Goal: Task Accomplishment & Management: Manage account settings

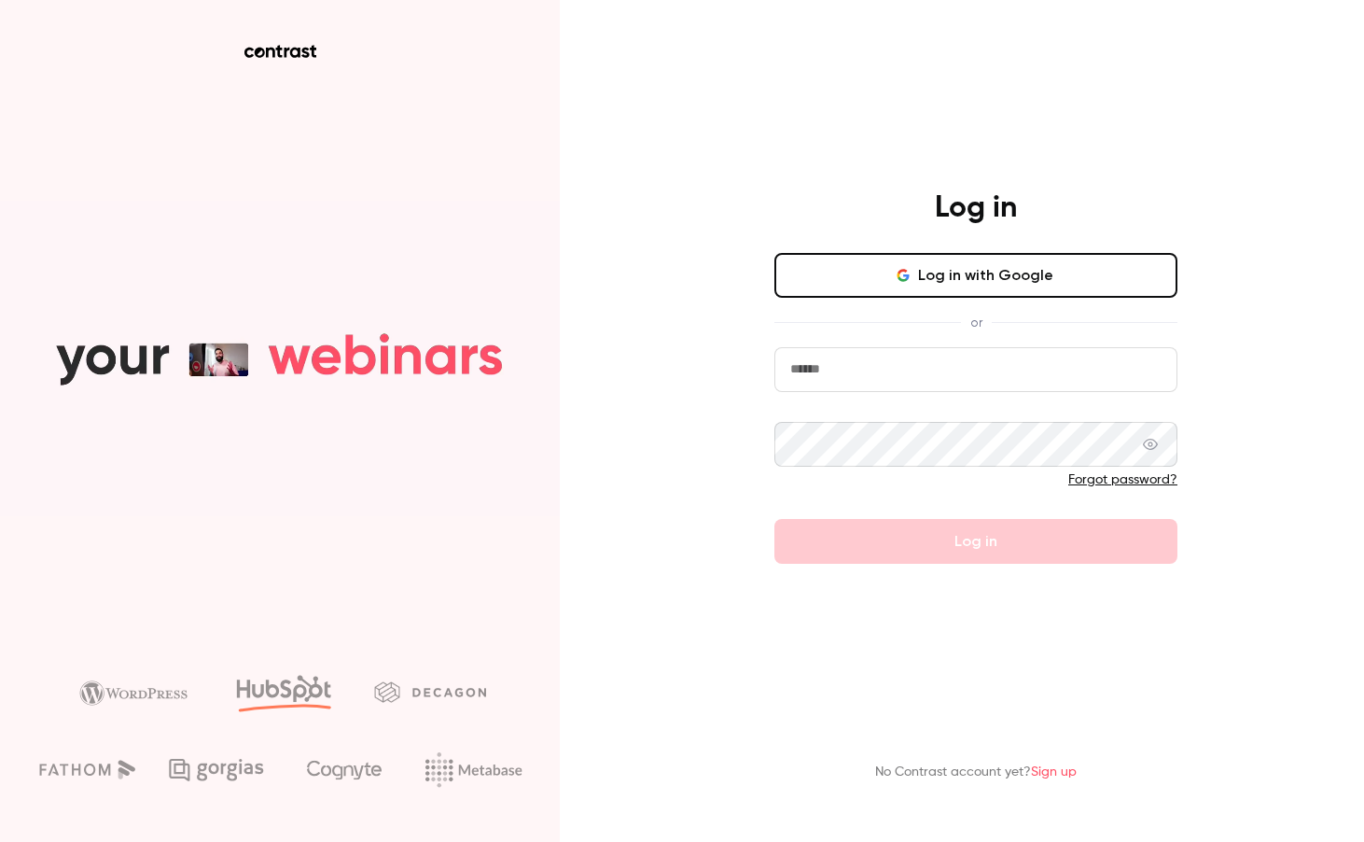
type input "**********"
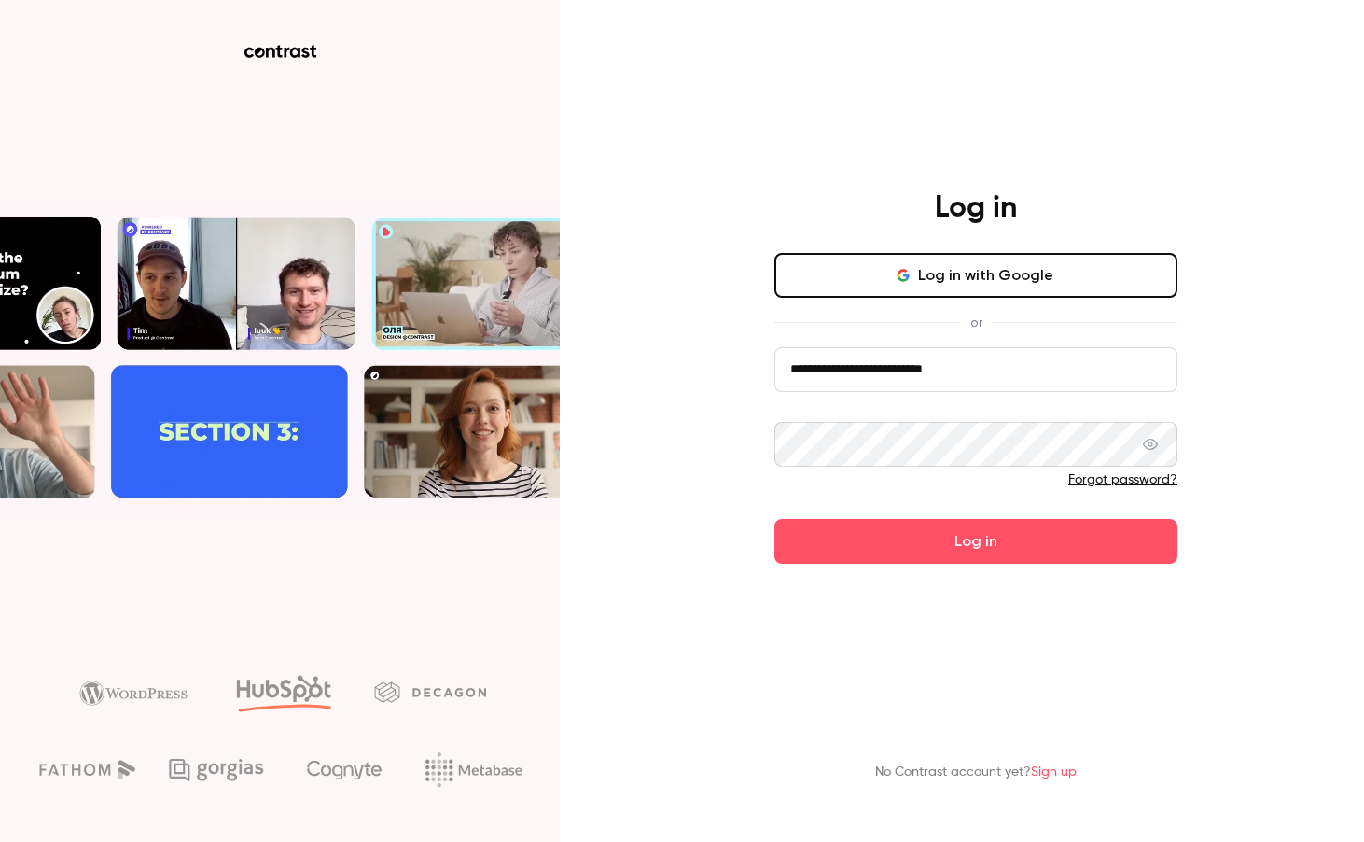
click at [949, 532] on button "Log in" at bounding box center [976, 541] width 403 height 45
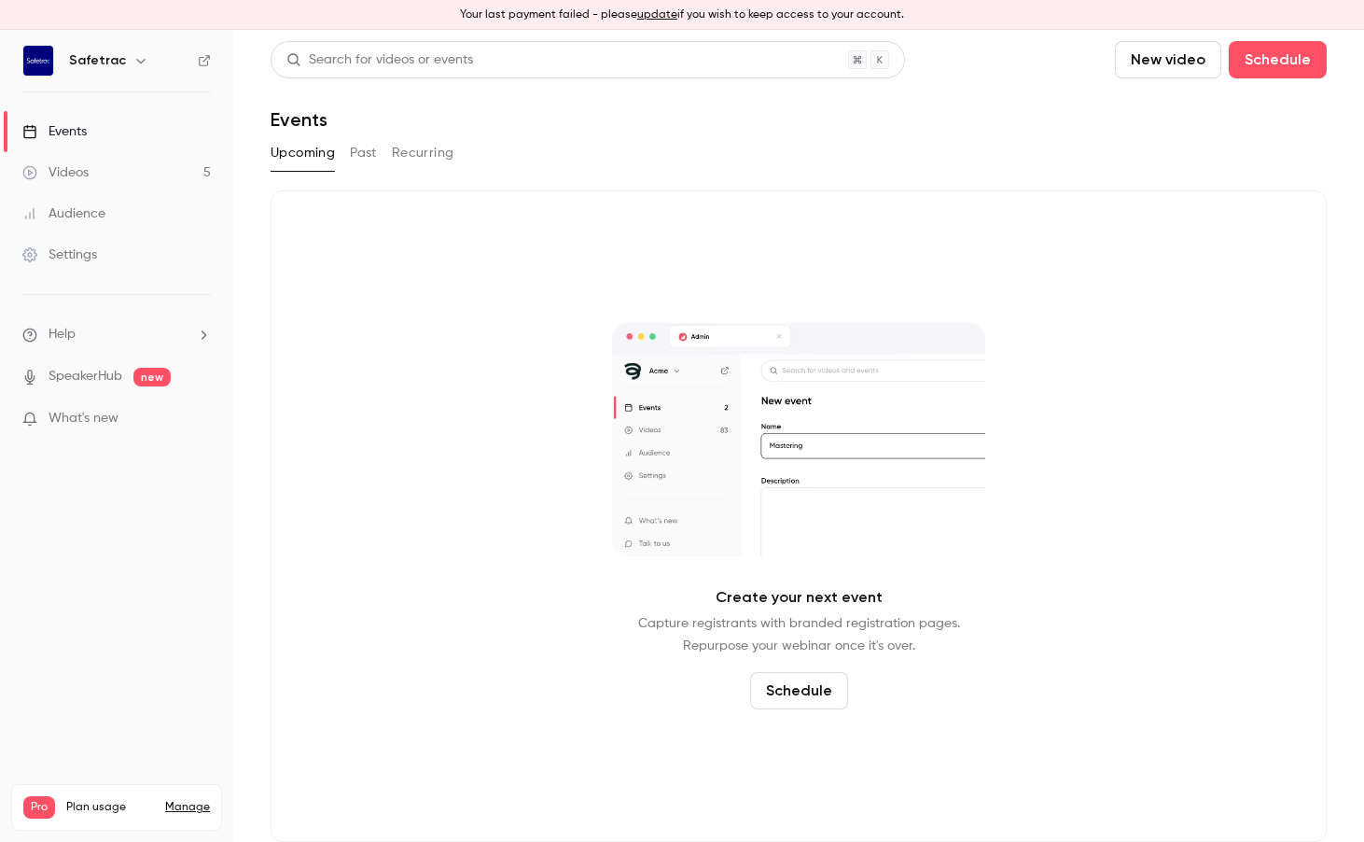
click at [180, 800] on link "Manage" at bounding box center [187, 807] width 45 height 15
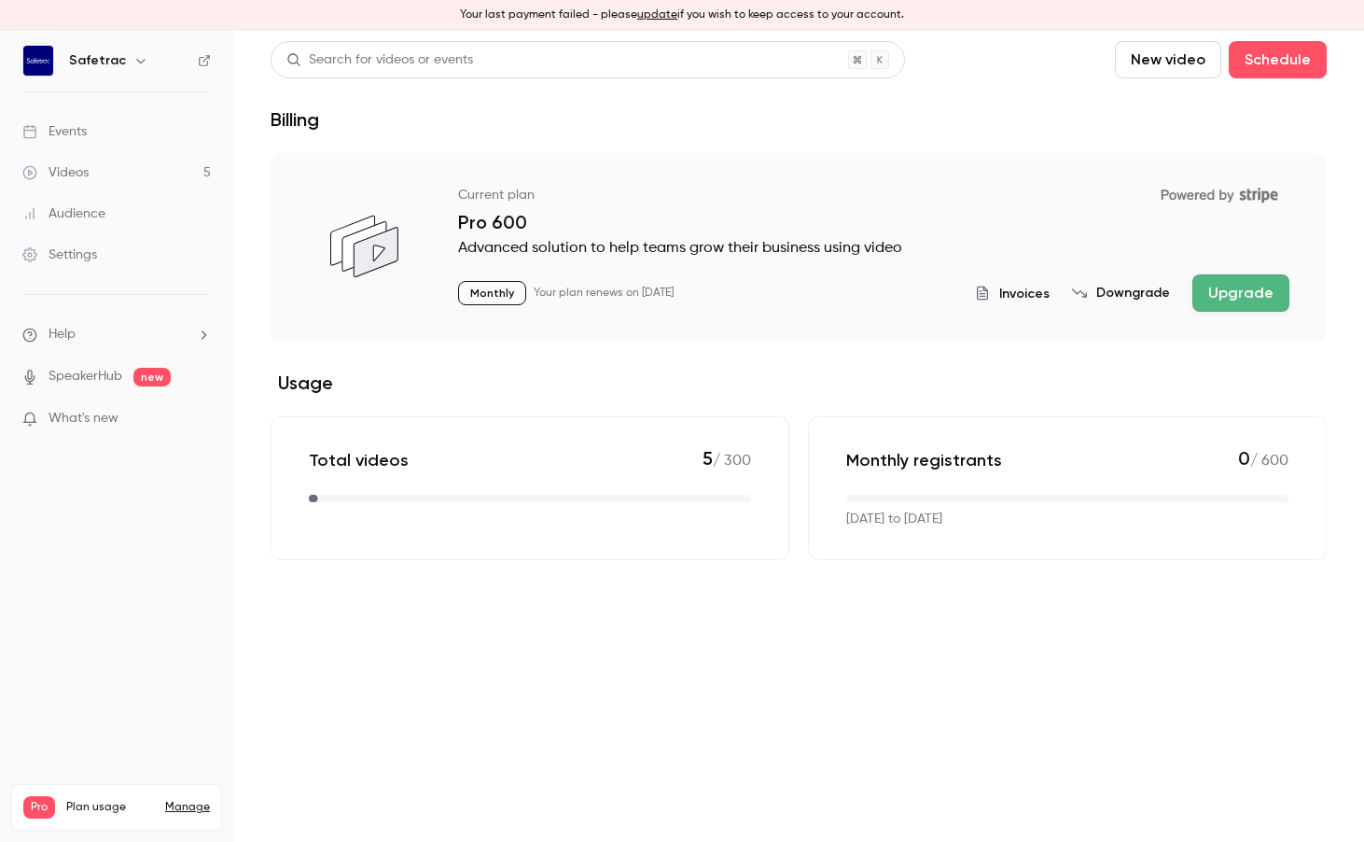
click at [1131, 294] on button "Downgrade" at bounding box center [1121, 293] width 98 height 19
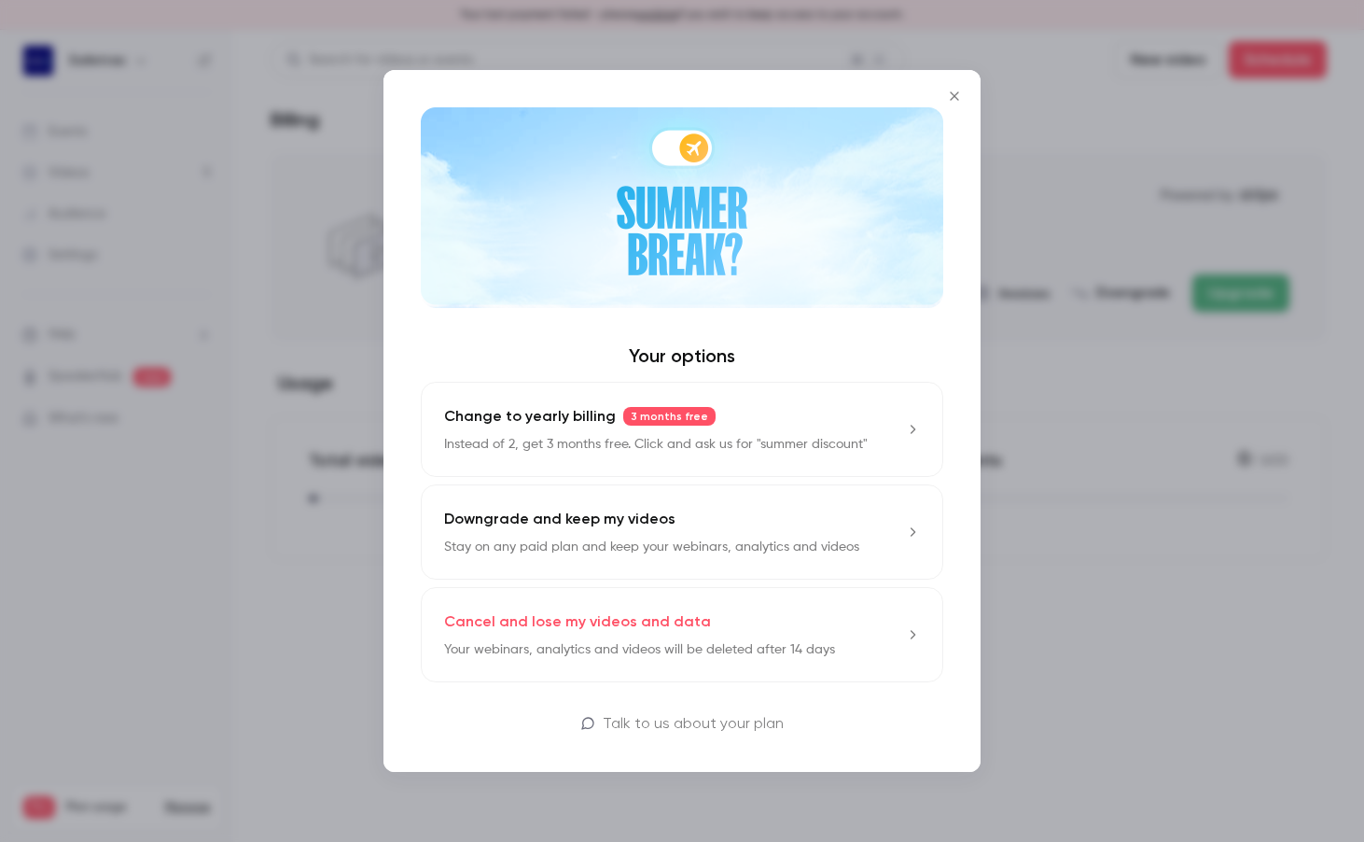
click at [743, 540] on p "Stay on any paid plan and keep your webinars, analytics and videos" at bounding box center [651, 547] width 415 height 19
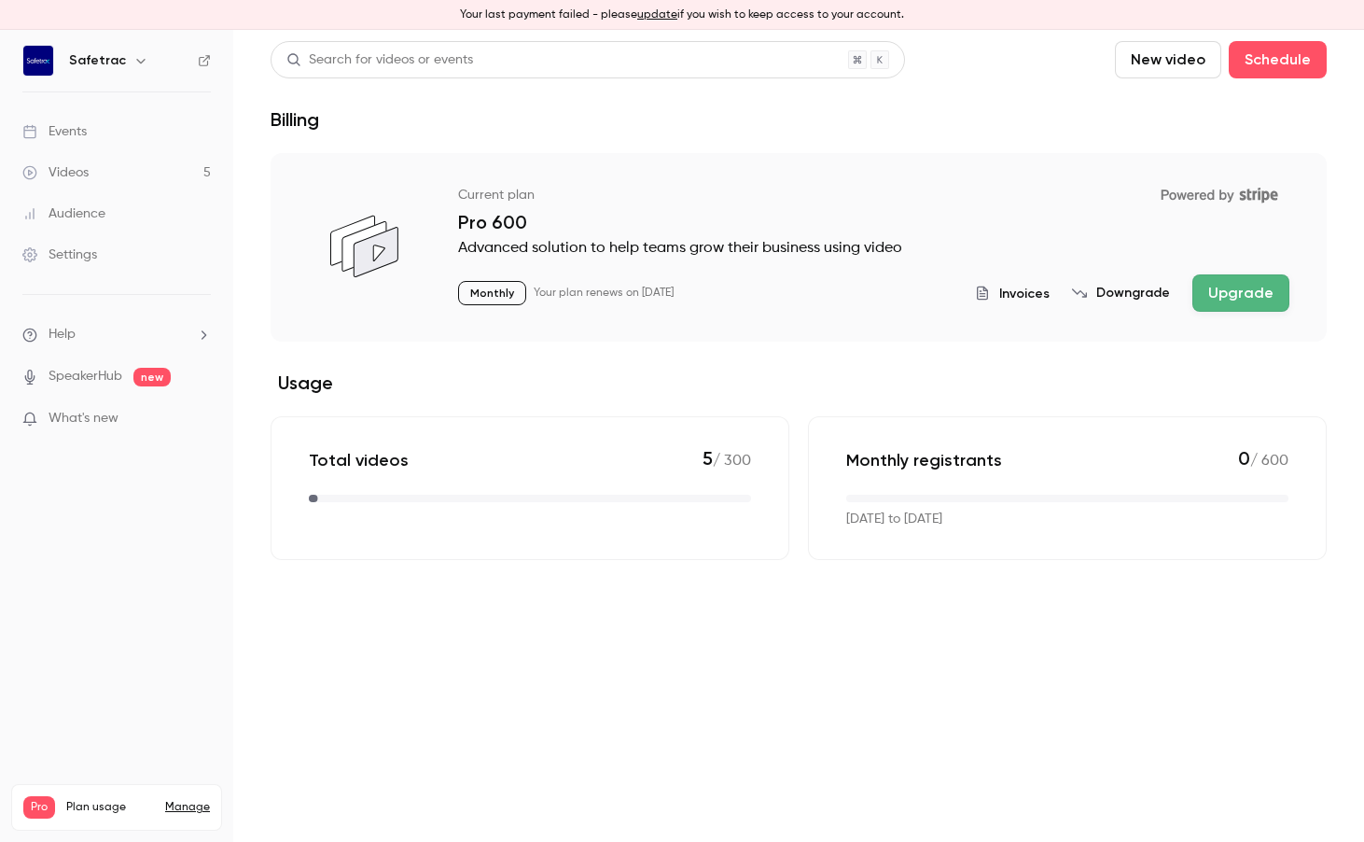
scroll to position [2, 1]
click at [1137, 292] on button "Downgrade" at bounding box center [1121, 293] width 98 height 19
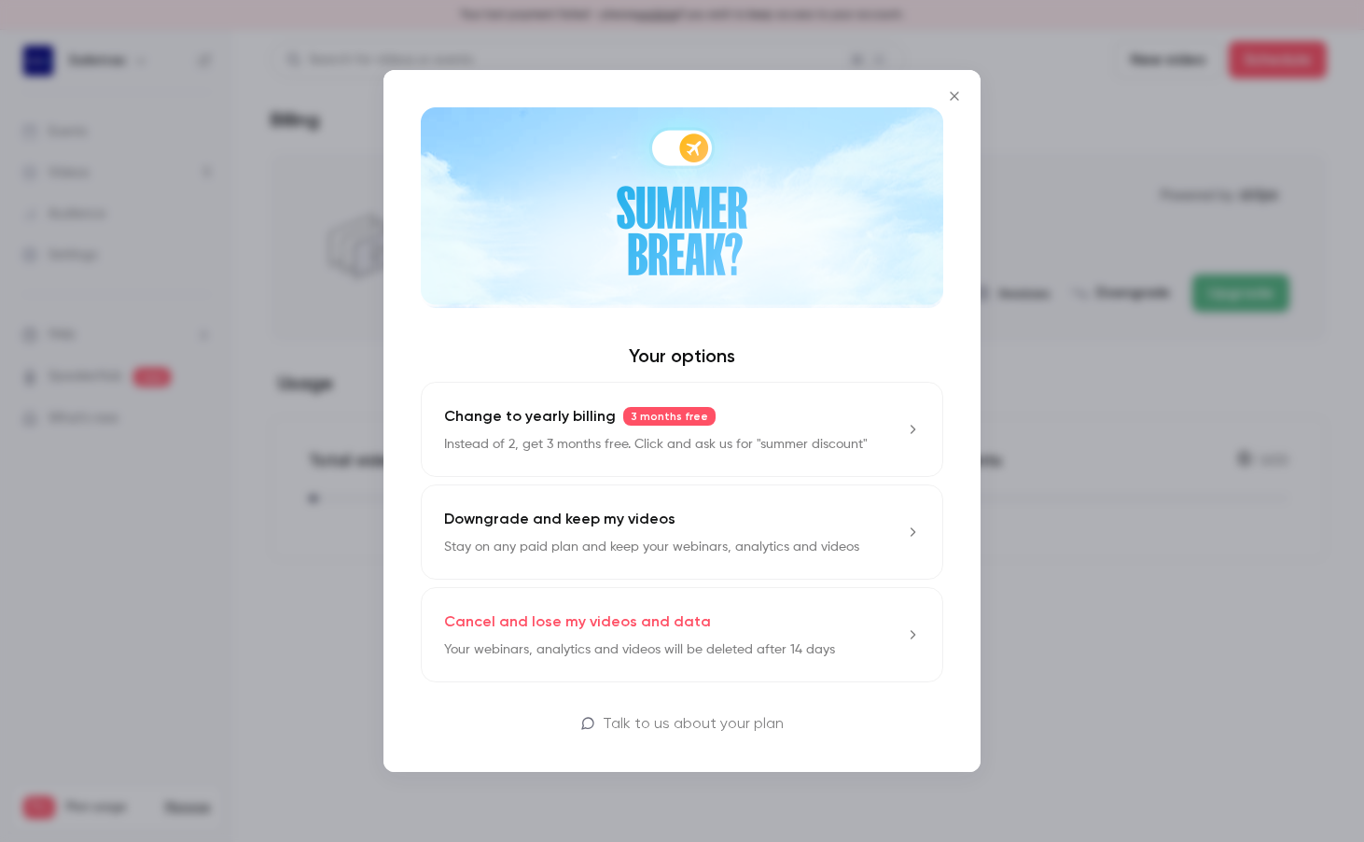
scroll to position [1, 1]
click at [677, 619] on p "Cancel and lose my videos and data" at bounding box center [577, 621] width 267 height 22
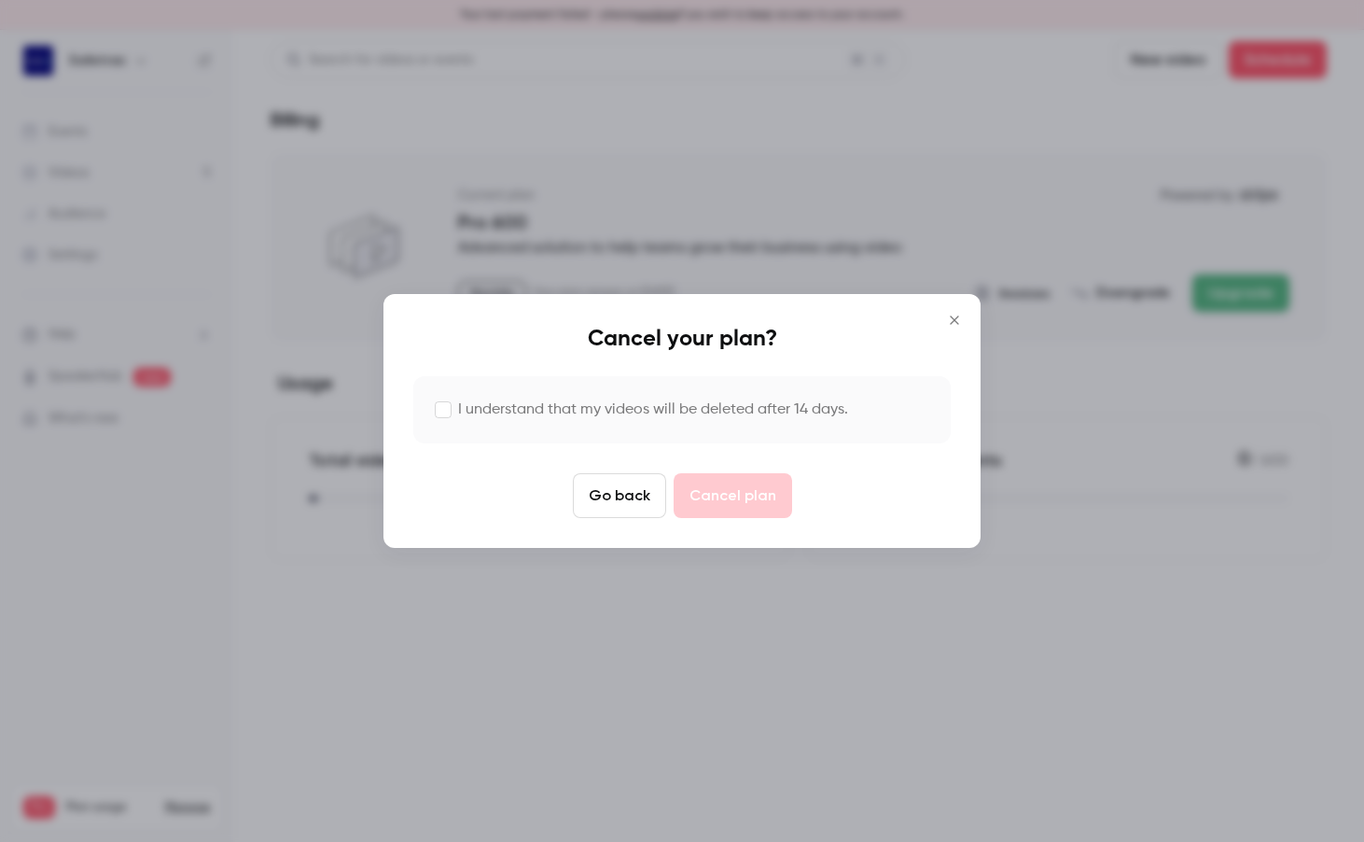
click at [641, 412] on label "I understand that my videos will be deleted after 14 days." at bounding box center [653, 409] width 390 height 22
click at [752, 492] on button "Cancel plan" at bounding box center [733, 495] width 119 height 45
